Goal: Communication & Community: Answer question/provide support

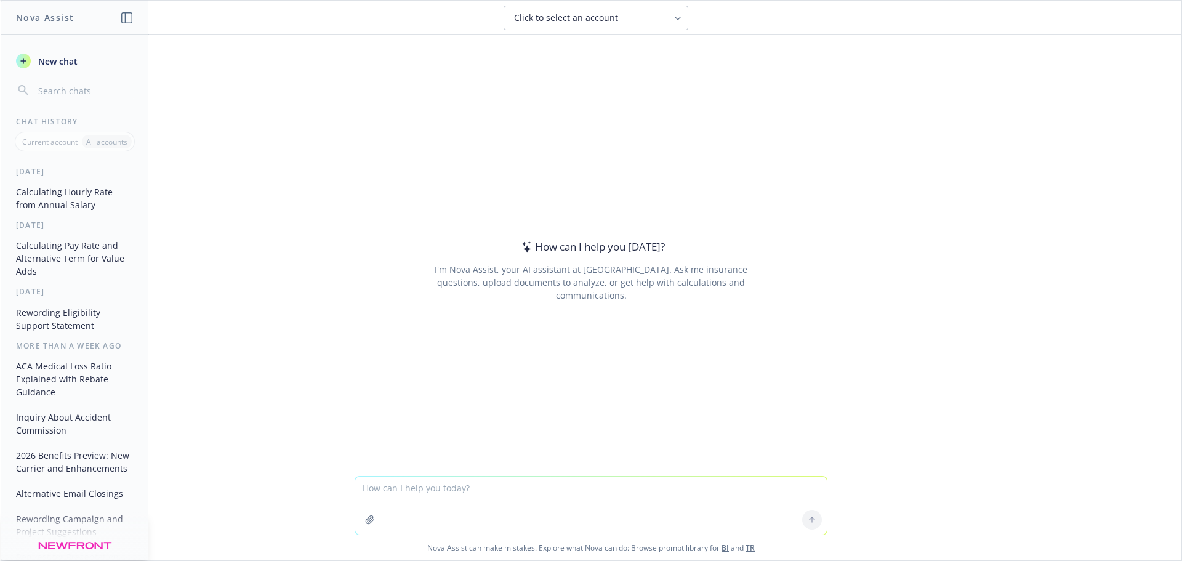
click at [451, 495] on textarea at bounding box center [591, 506] width 472 height 58
click at [361, 494] on textarea "Not overselling services to groups where the revenue does not" at bounding box center [591, 506] width 472 height 58
click at [666, 493] on textarea "reword: Not overselling services to groups where the revenue does not" at bounding box center [591, 506] width 472 height 58
type textarea "reword: Not overselling services to groups where the revenue does not break even"
